Goal: Information Seeking & Learning: Find specific fact

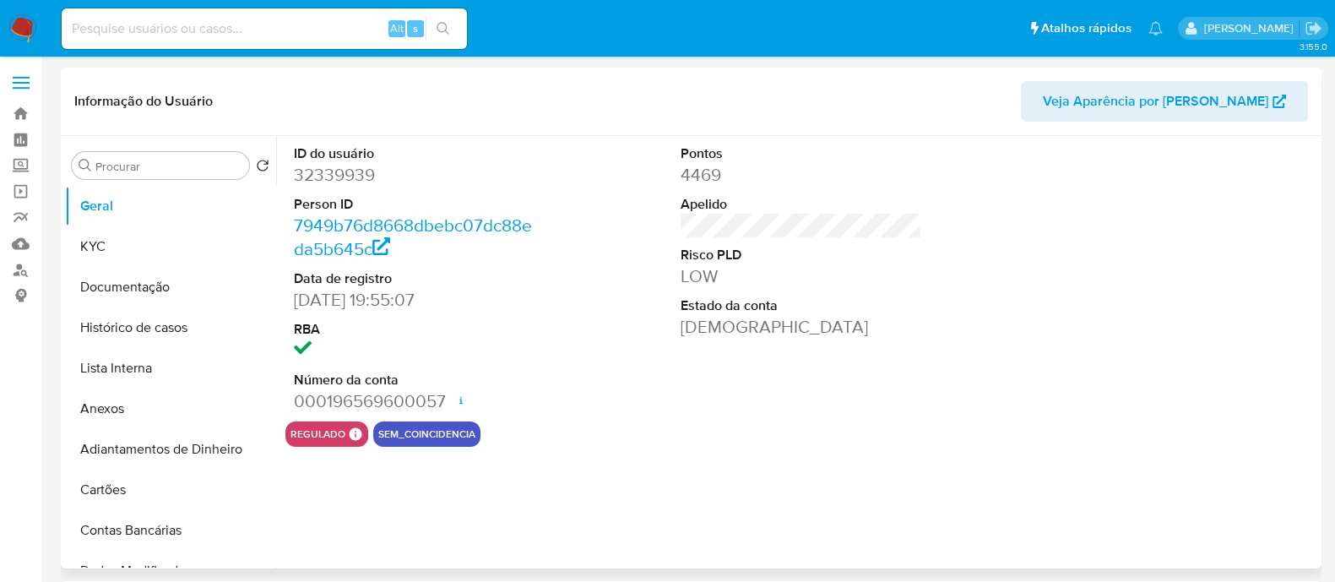
select select "10"
click at [16, 278] on link "Localizador de pessoas" at bounding box center [100, 270] width 201 height 26
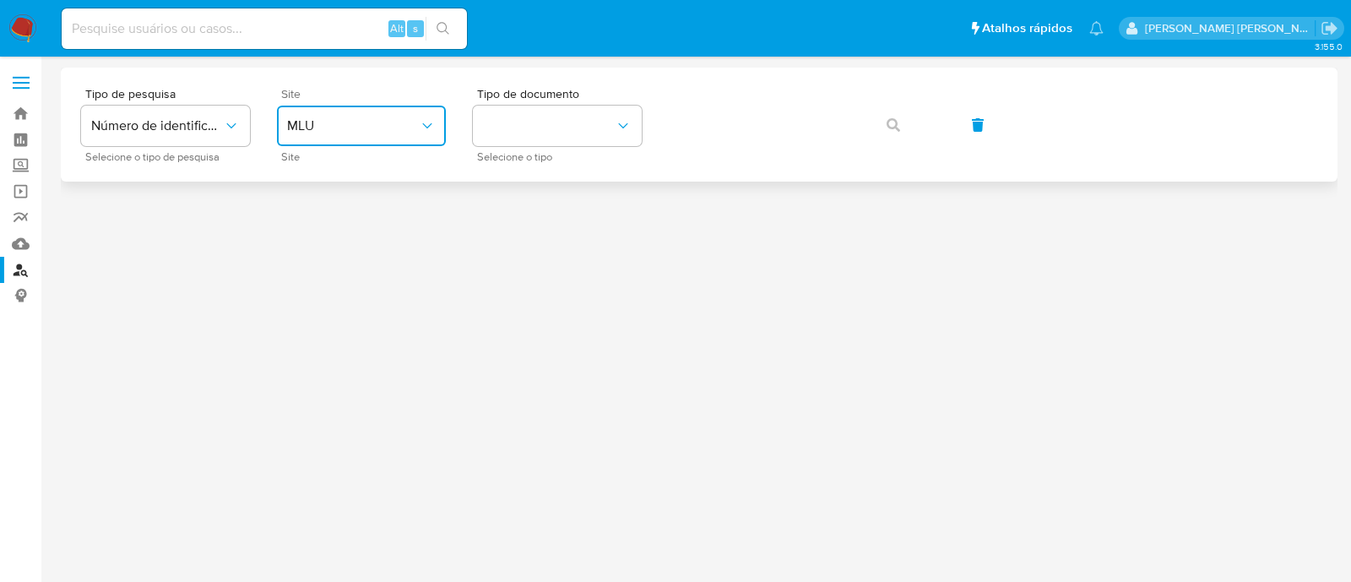
click at [421, 130] on icon "site_id" at bounding box center [427, 125] width 17 height 17
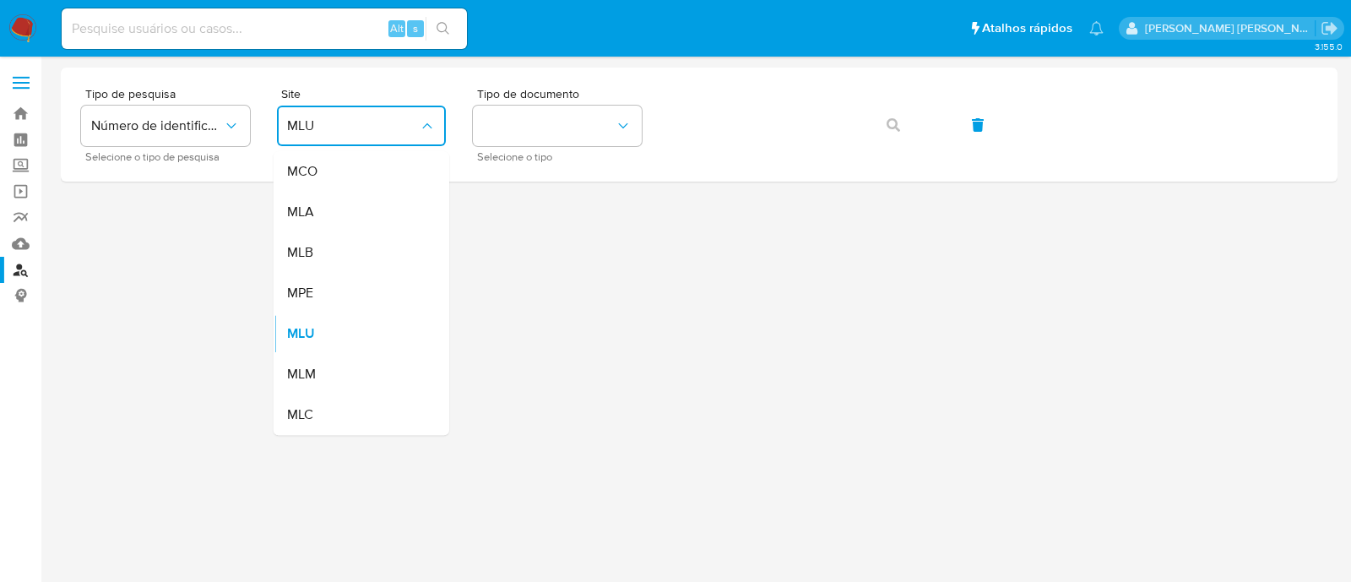
click at [389, 254] on div "MLB" at bounding box center [356, 252] width 139 height 41
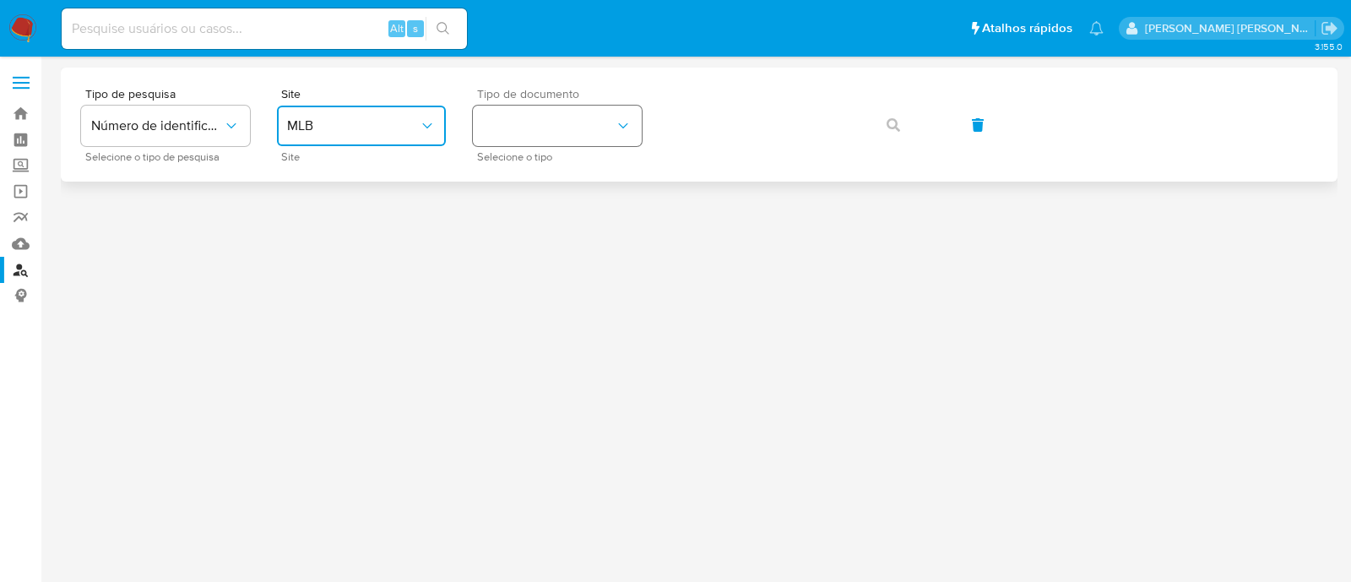
click at [511, 123] on button "identificationType" at bounding box center [557, 126] width 169 height 41
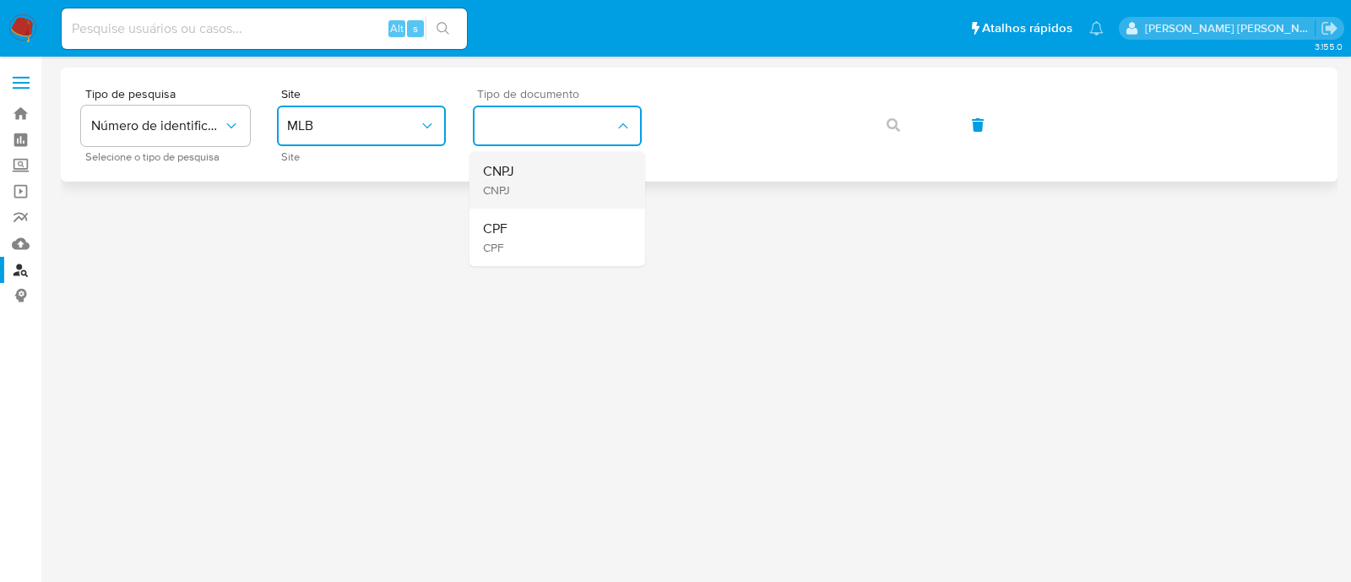
click at [546, 158] on div "CNPJ CNPJ" at bounding box center [552, 179] width 139 height 57
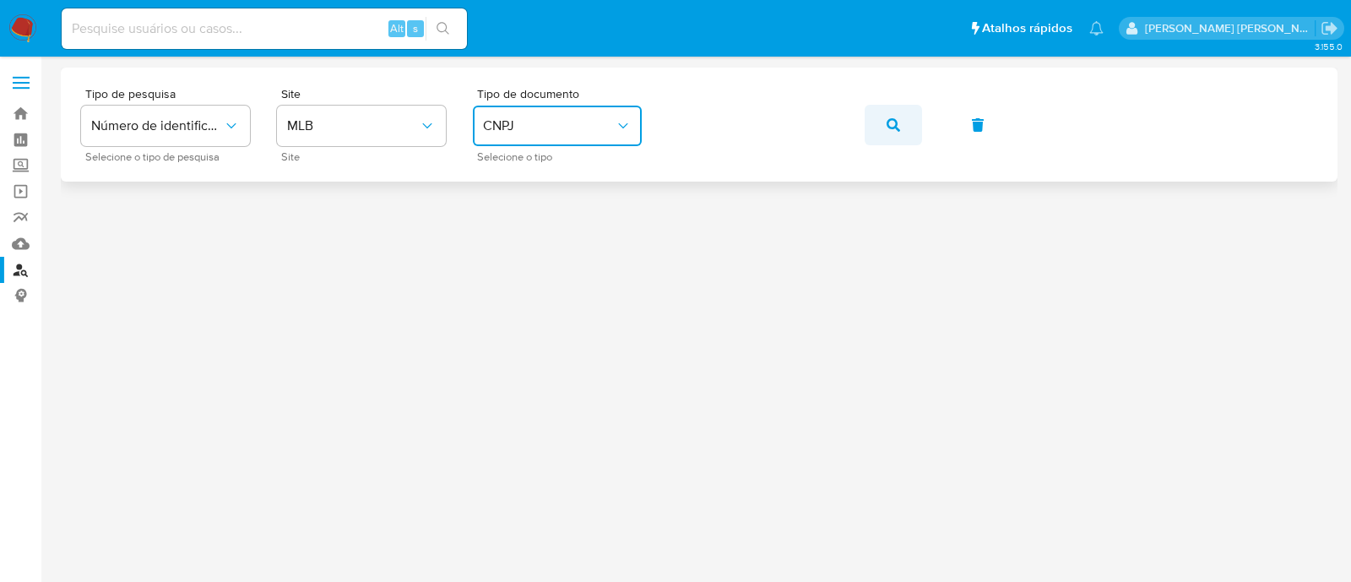
click at [885, 128] on button "button" at bounding box center [893, 125] width 57 height 41
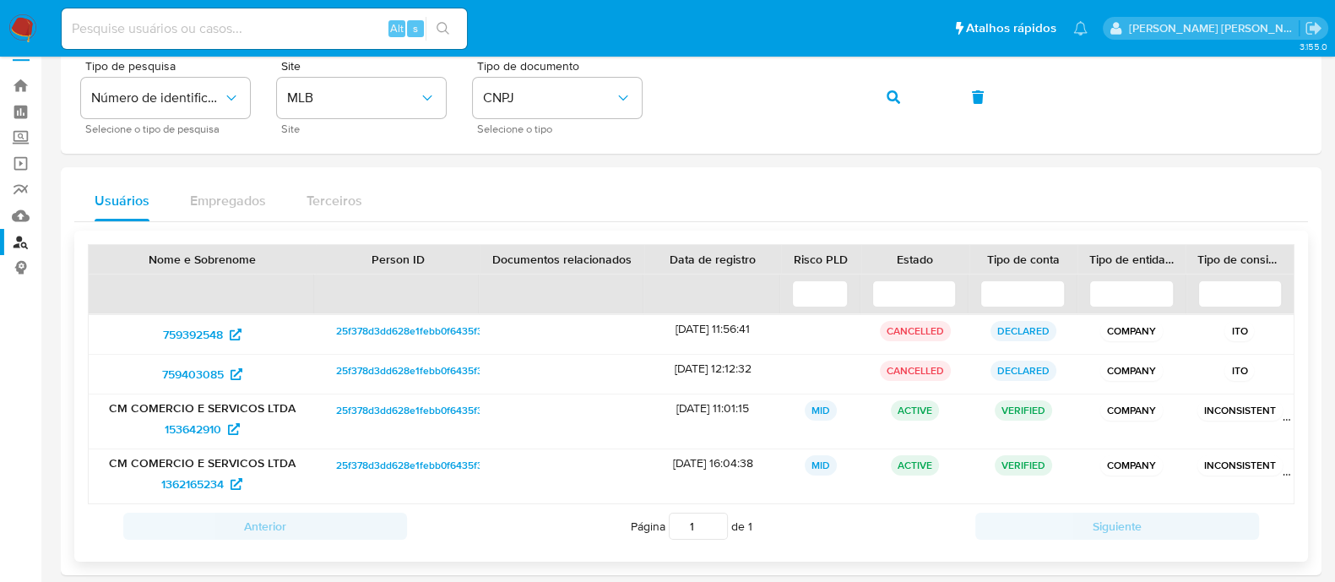
scroll to position [43, 0]
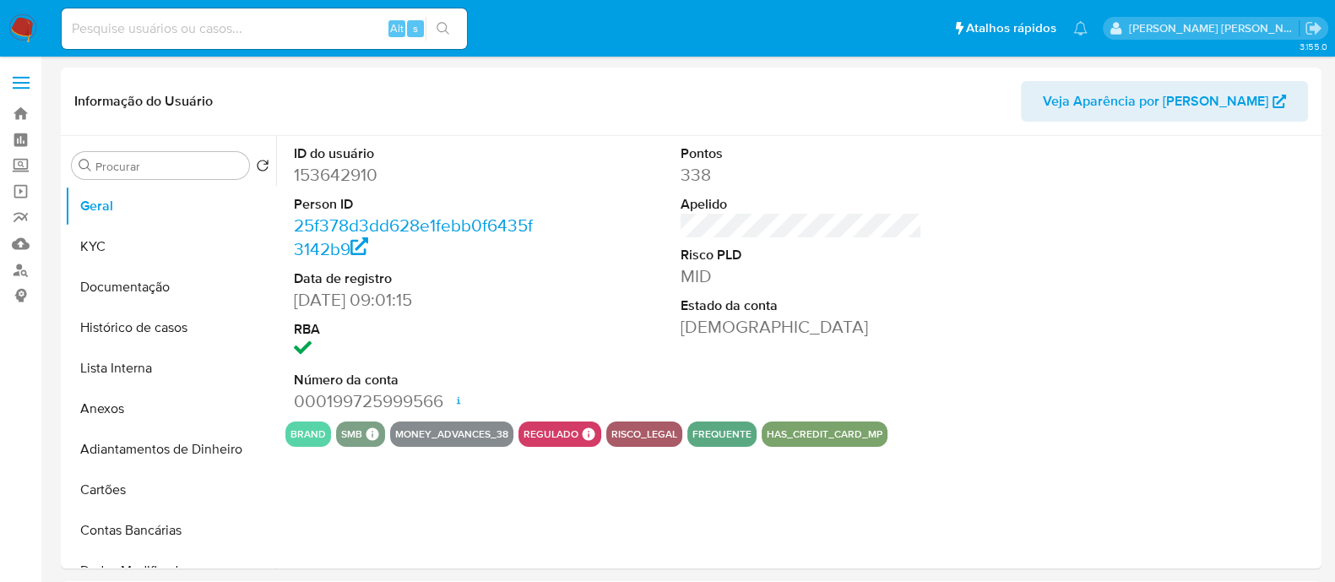
select select "10"
click at [131, 285] on button "Documentação" at bounding box center [164, 287] width 198 height 41
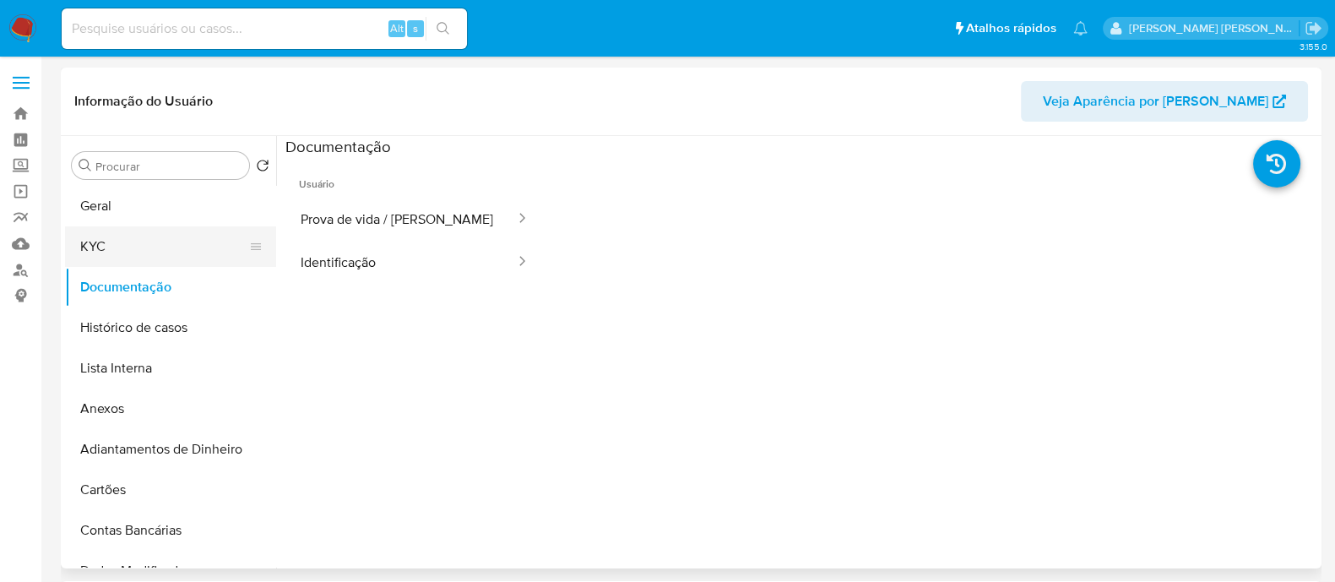
click at [124, 247] on button "KYC" at bounding box center [164, 246] width 198 height 41
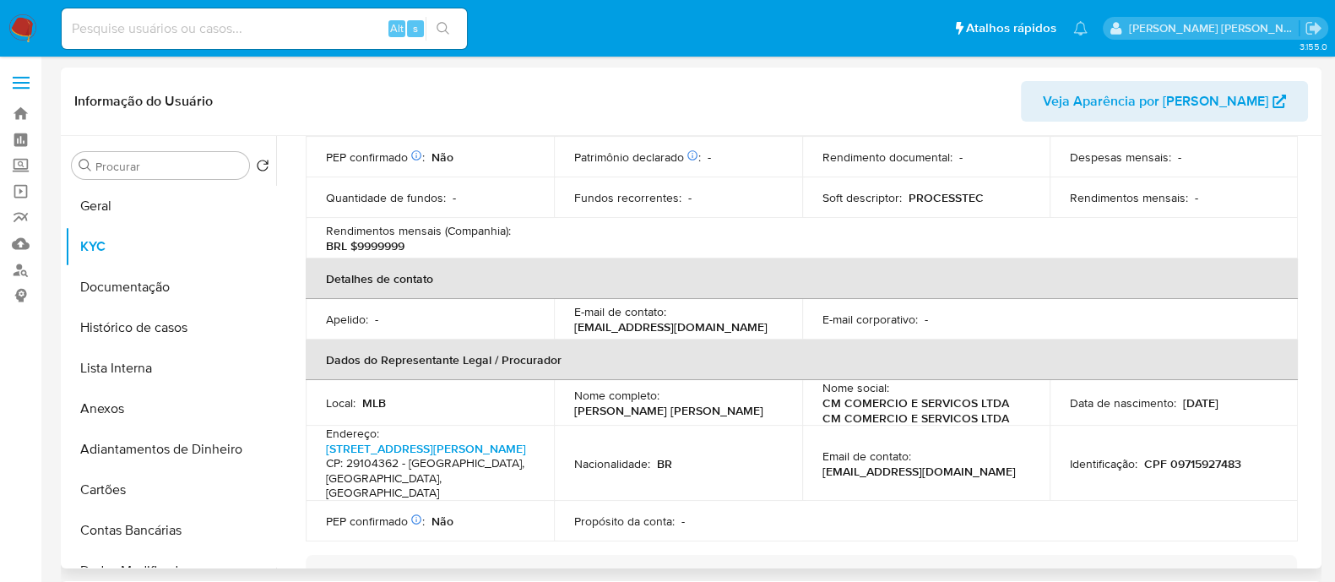
scroll to position [738, 0]
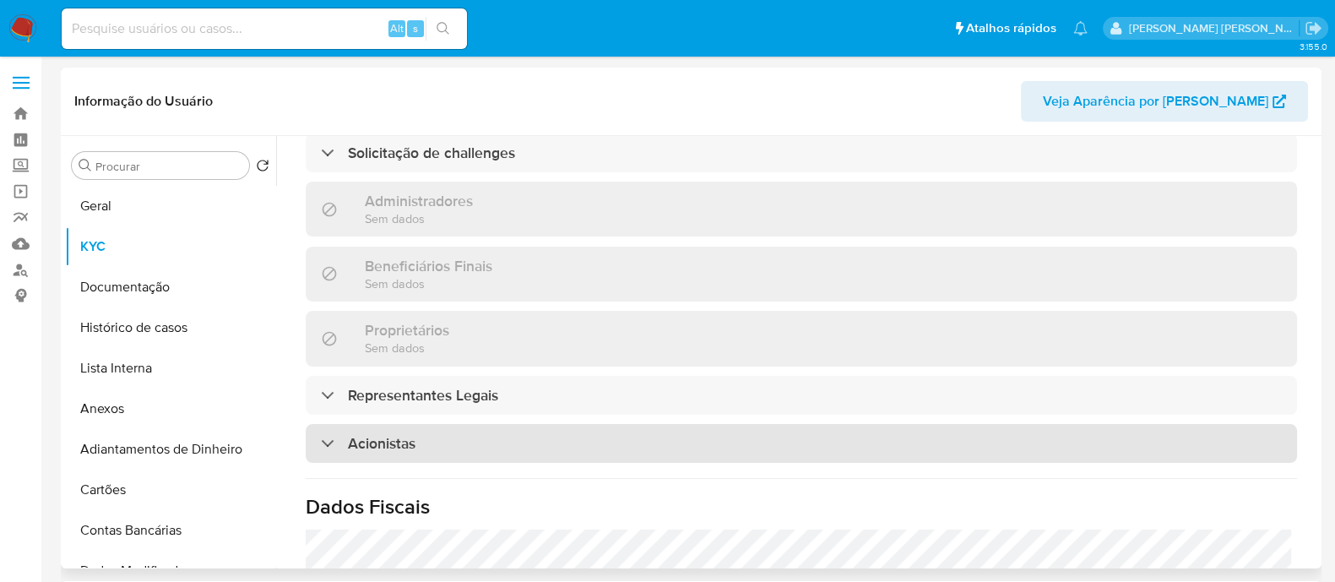
click at [611, 449] on div "Acionistas" at bounding box center [802, 443] width 992 height 39
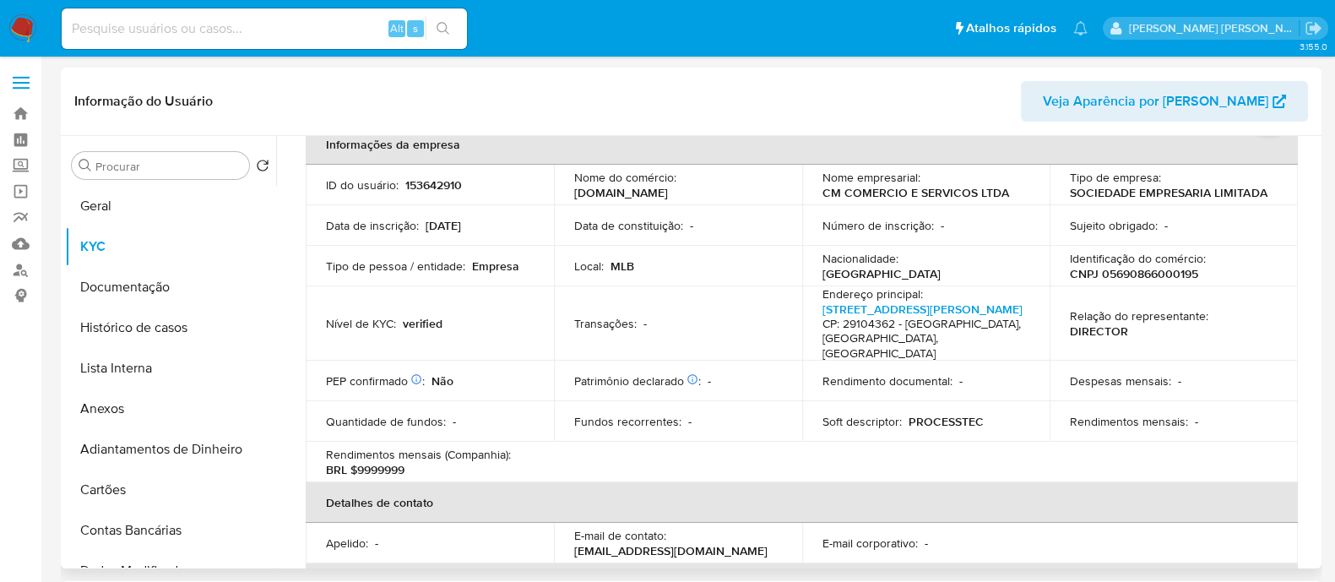
scroll to position [0, 0]
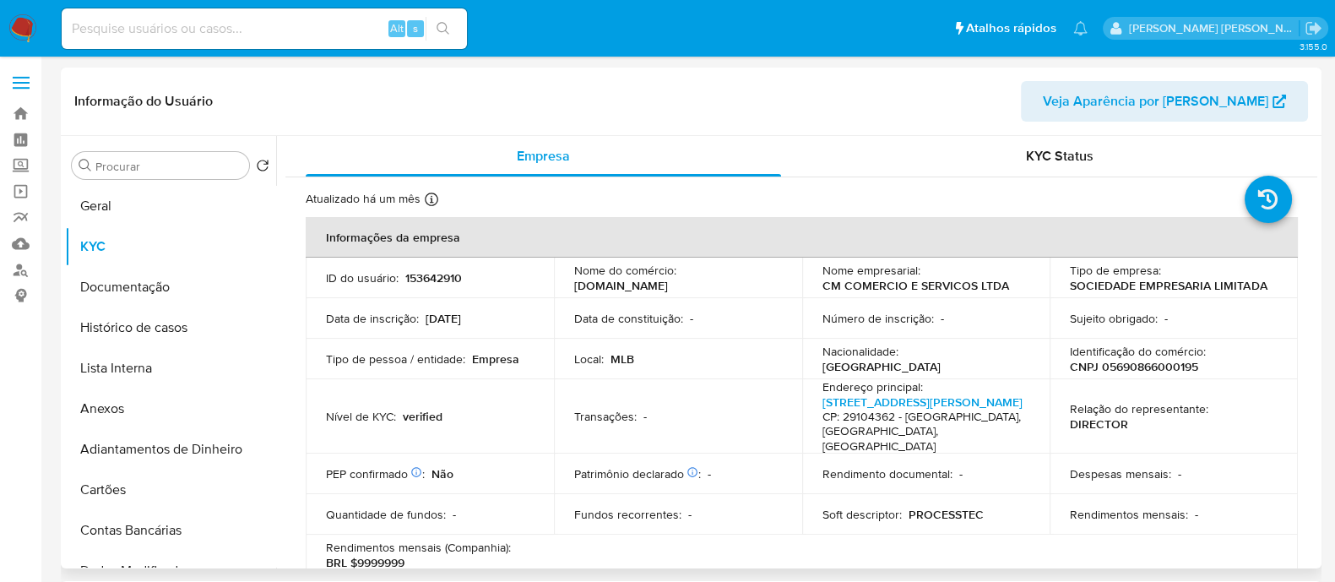
click at [1150, 370] on p "CNPJ 05690866000195" at bounding box center [1134, 366] width 128 height 15
copy p "05690866000195"
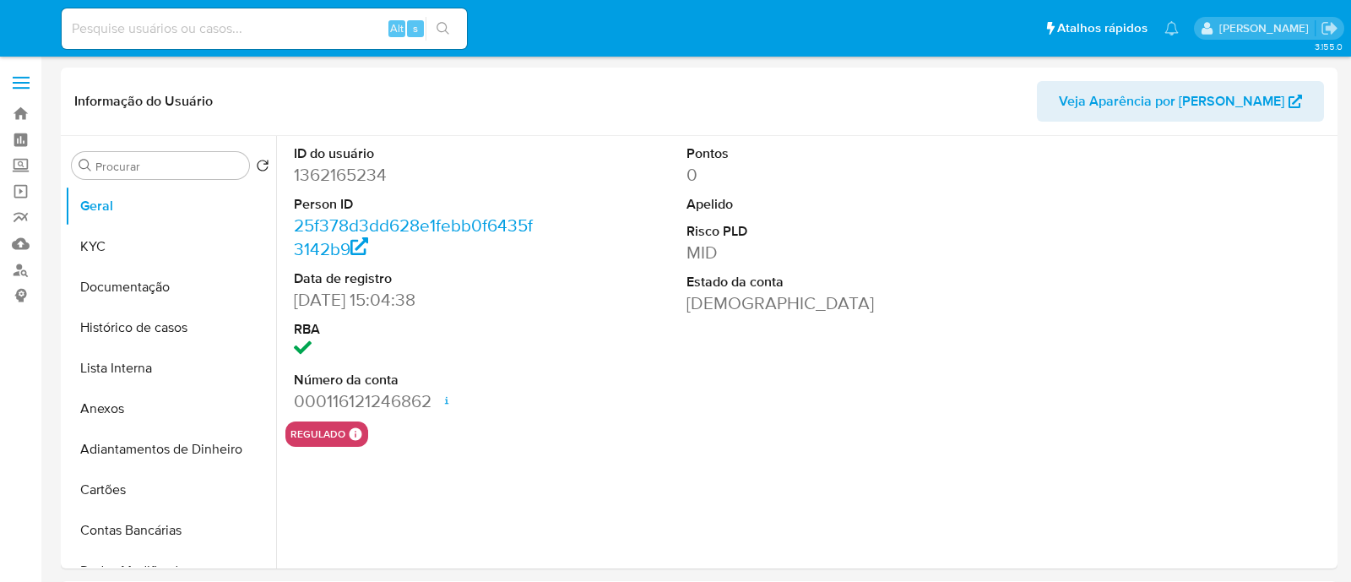
select select "10"
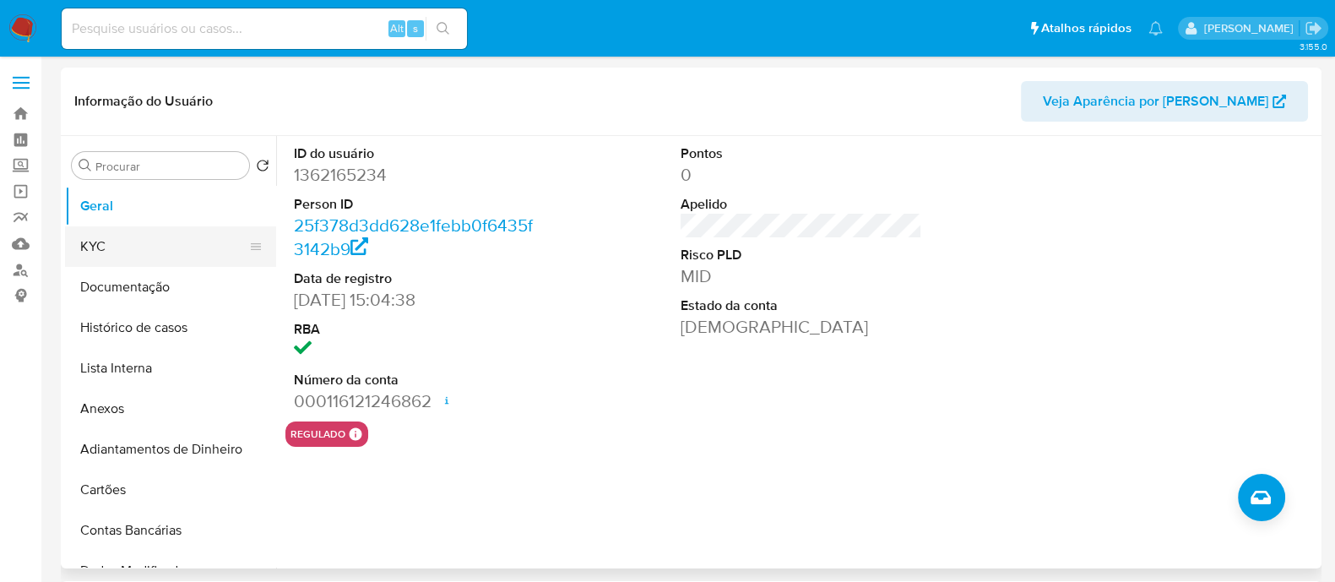
click at [131, 248] on button "KYC" at bounding box center [164, 246] width 198 height 41
